Goal: Information Seeking & Learning: Learn about a topic

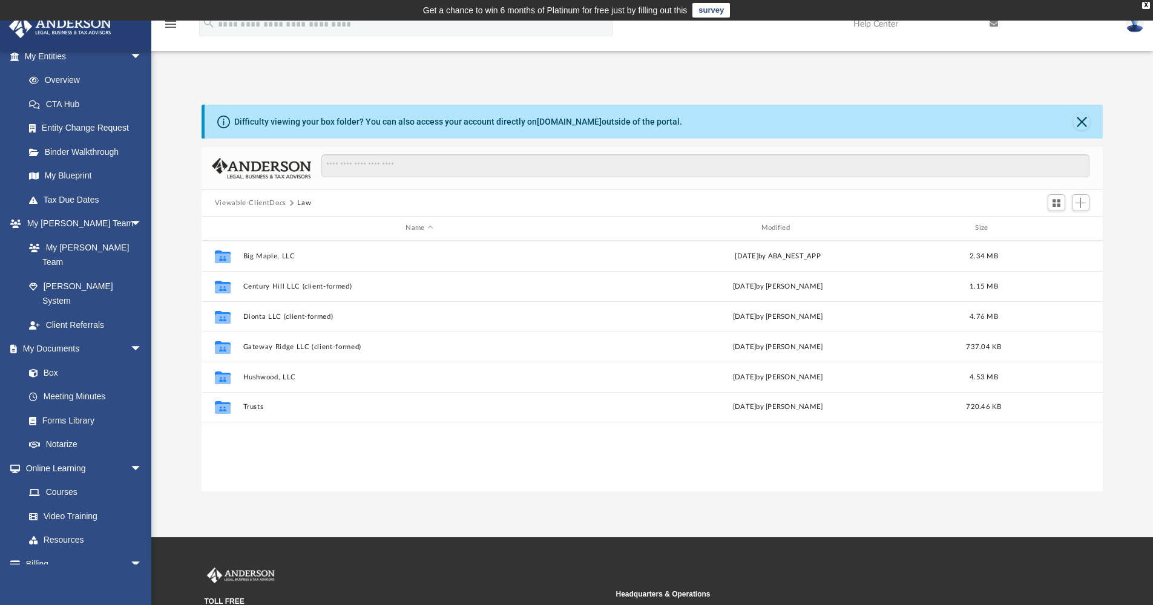
click at [695, 79] on div "App johnh99@comcast.net Sign Out johnh99@comcast.net Home Online Ordering Tax O…" at bounding box center [576, 279] width 1153 height 425
click at [819, 67] on div "App johnh99@comcast.net Sign Out johnh99@comcast.net Home Online Ordering Tax O…" at bounding box center [576, 279] width 1153 height 425
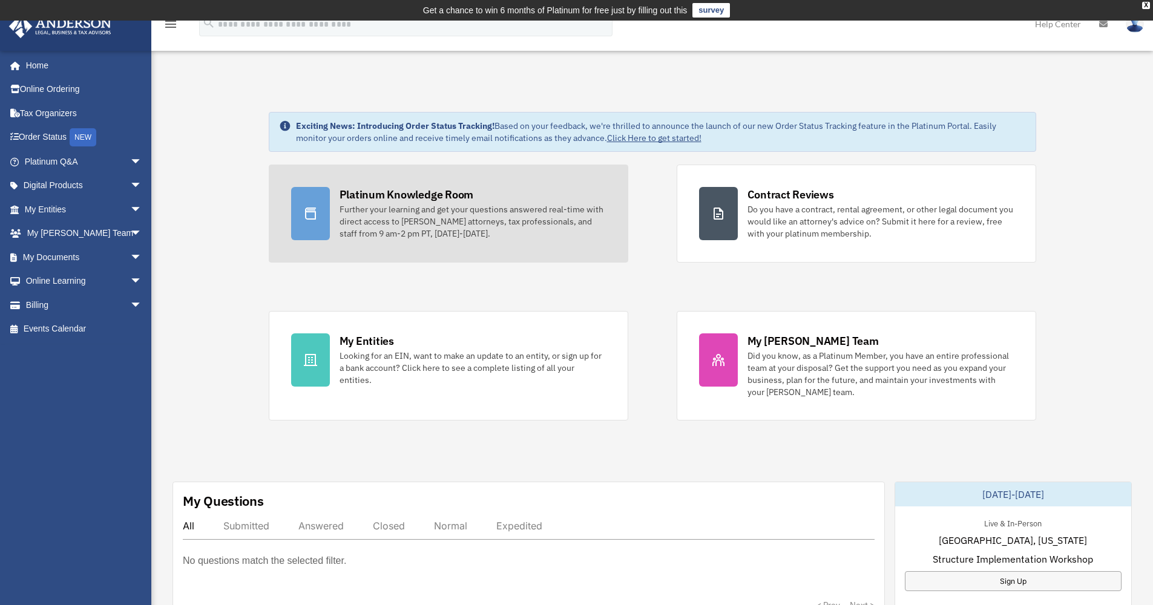
click at [393, 195] on div "Platinum Knowledge Room" at bounding box center [406, 194] width 134 height 15
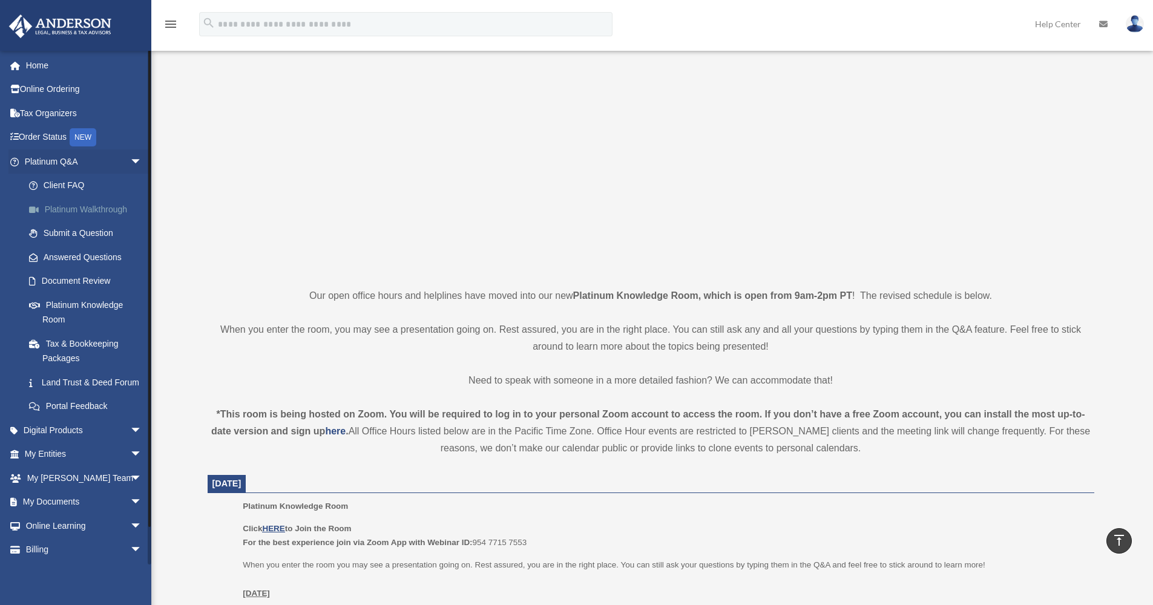
scroll to position [68, 0]
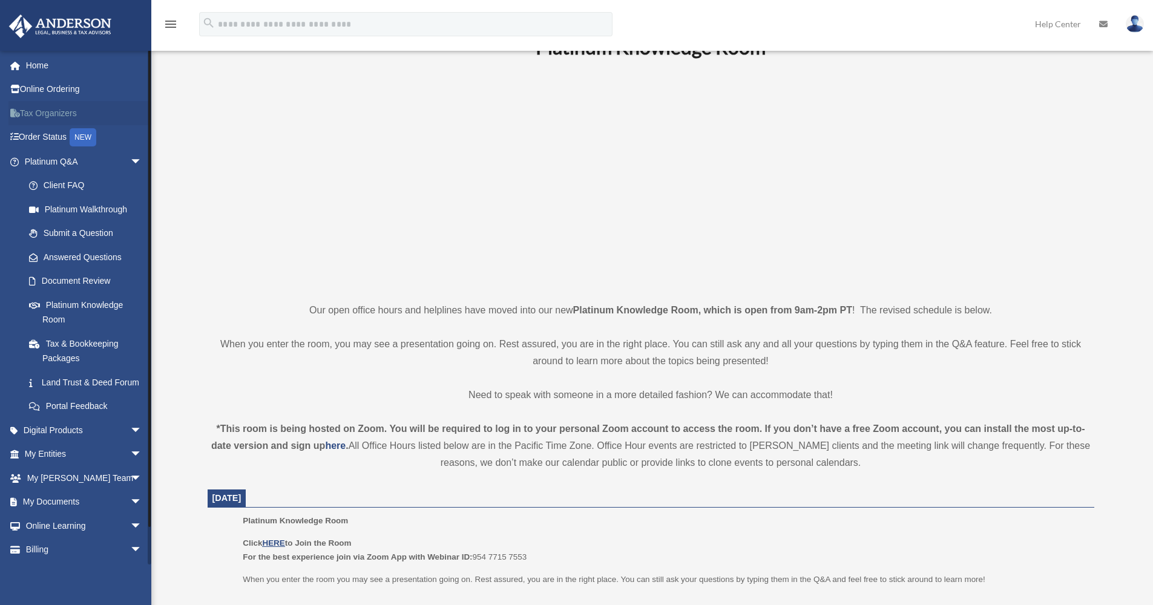
click at [50, 109] on link "Tax Organizers" at bounding box center [84, 113] width 152 height 24
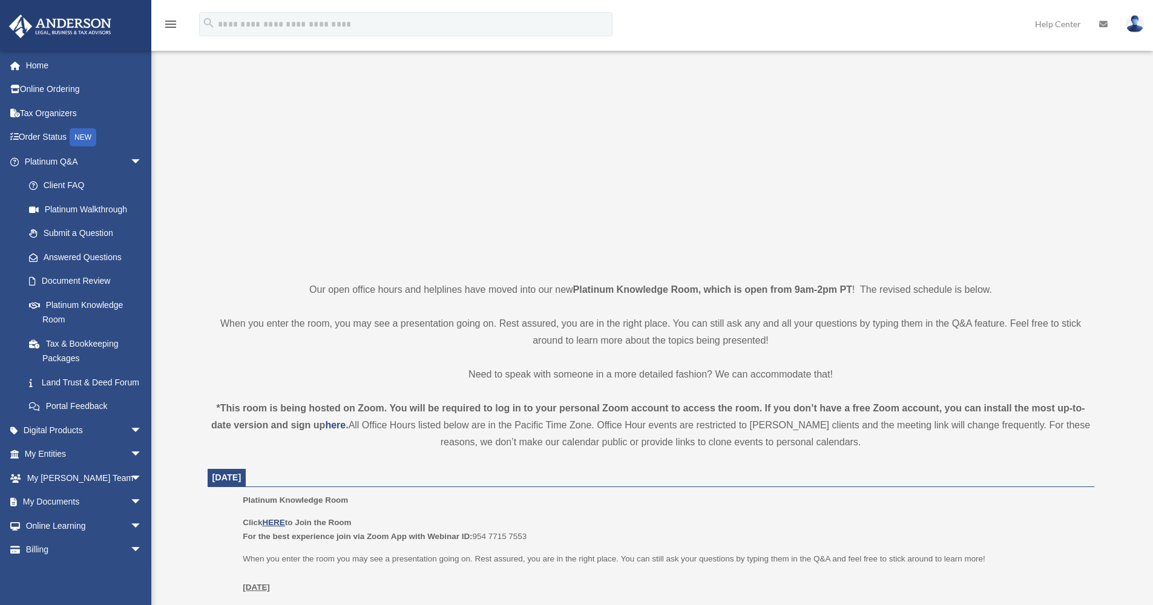
scroll to position [68, 0]
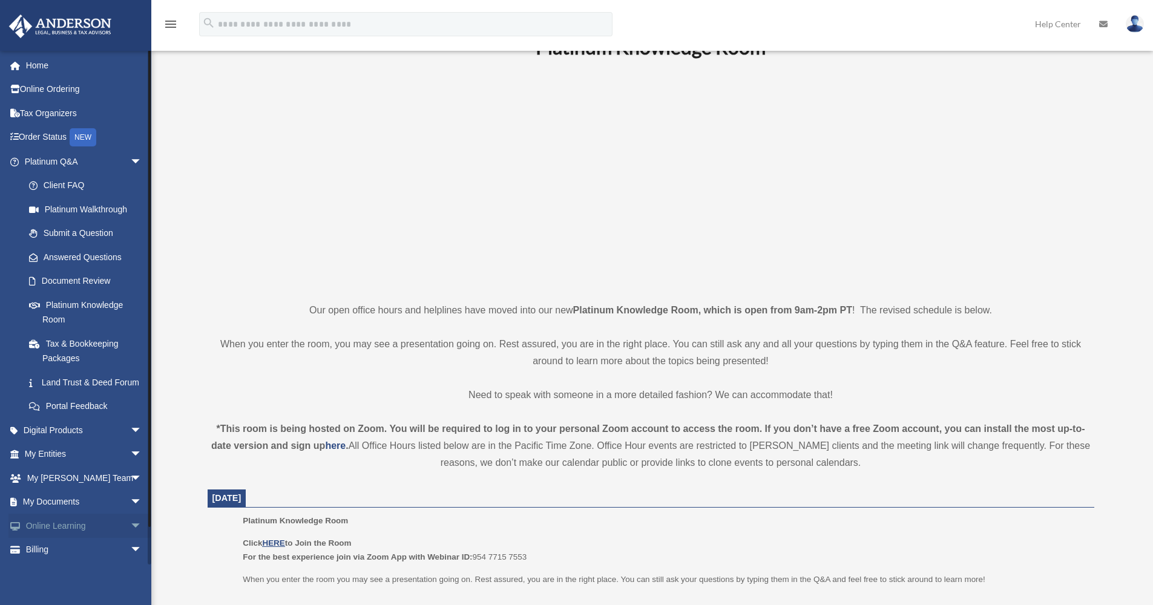
click at [57, 532] on link "Online Learning arrow_drop_down" at bounding box center [84, 526] width 152 height 24
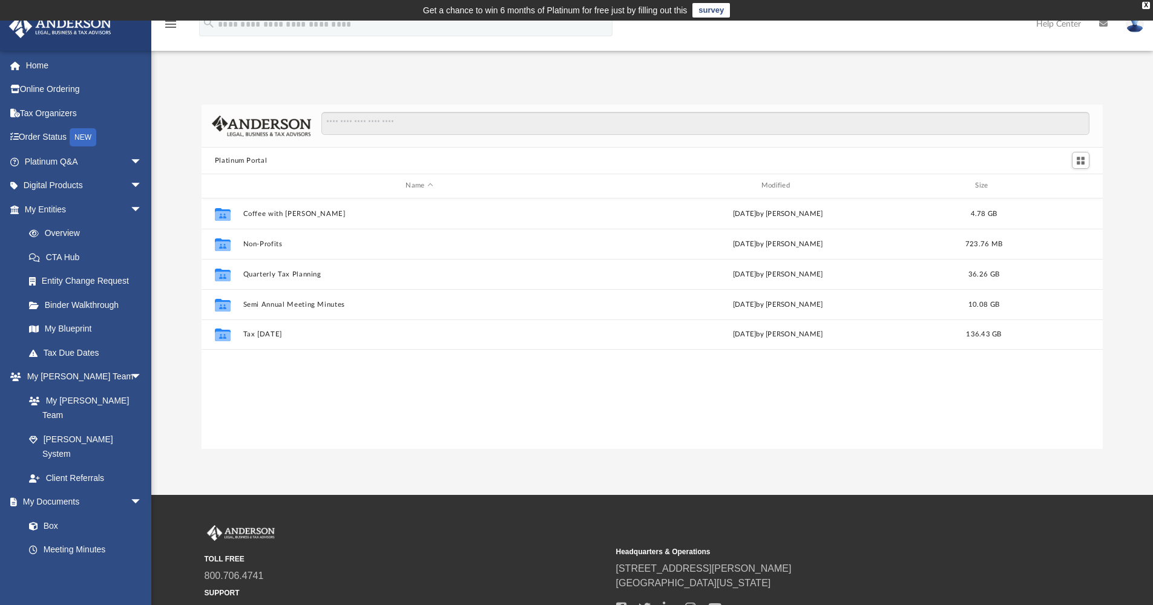
scroll to position [10, 10]
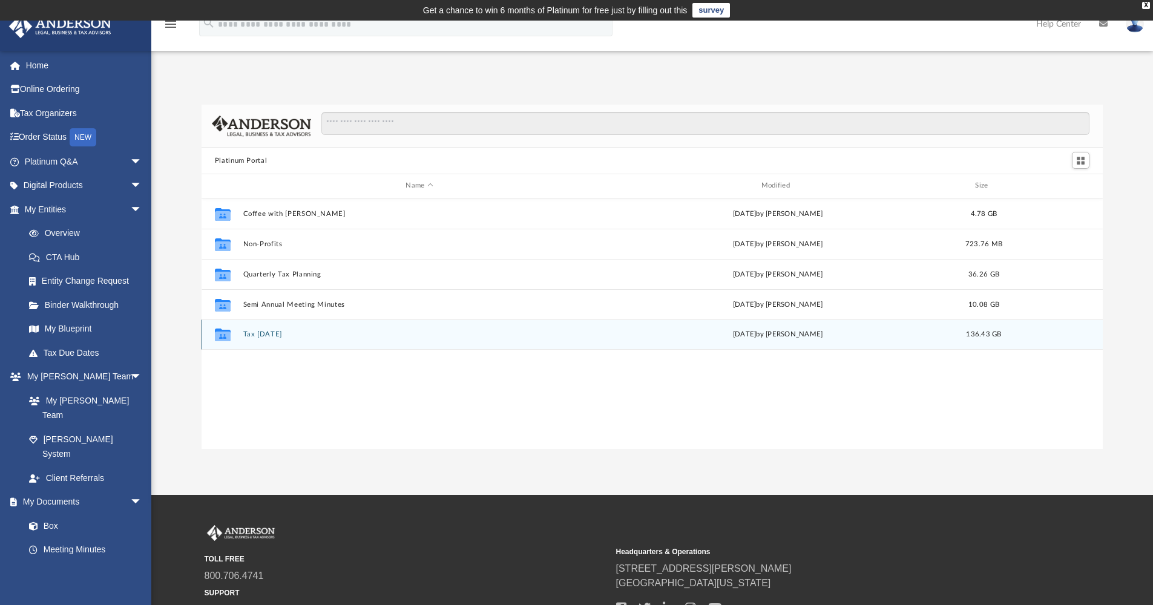
click at [264, 333] on button "Tax [DATE]" at bounding box center [419, 334] width 353 height 8
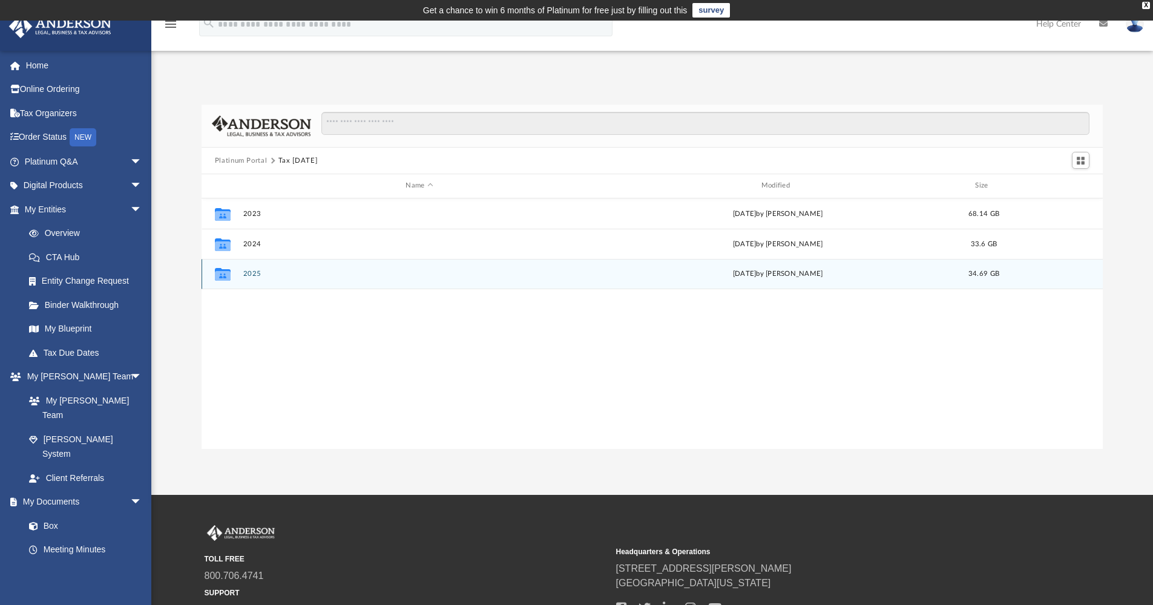
click at [251, 272] on button "2025" at bounding box center [419, 274] width 353 height 8
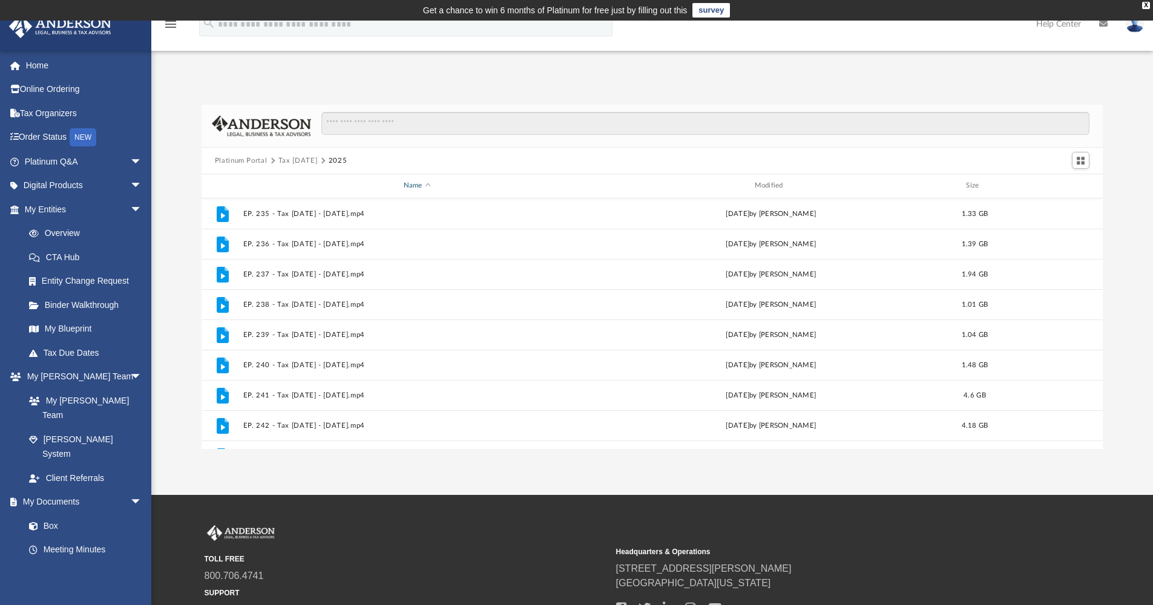
scroll to position [0, 0]
